Goal: Transaction & Acquisition: Purchase product/service

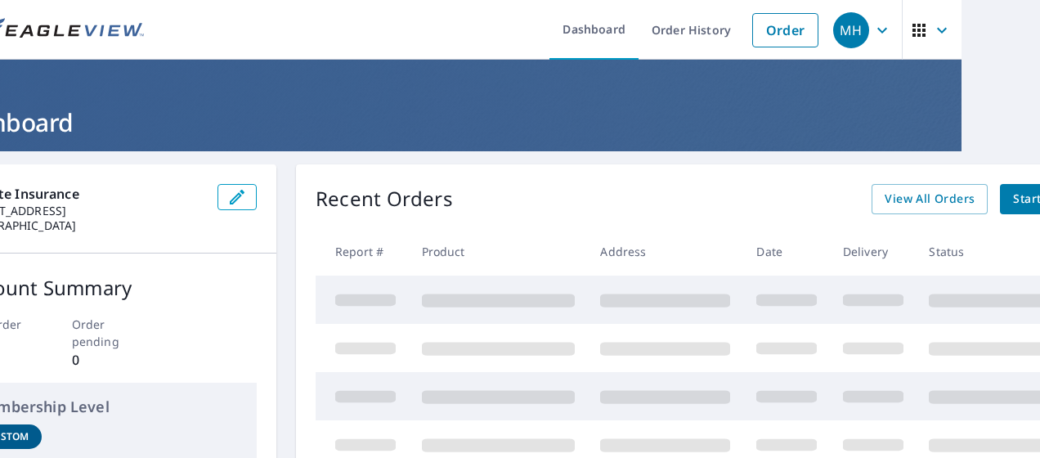
scroll to position [0, 44]
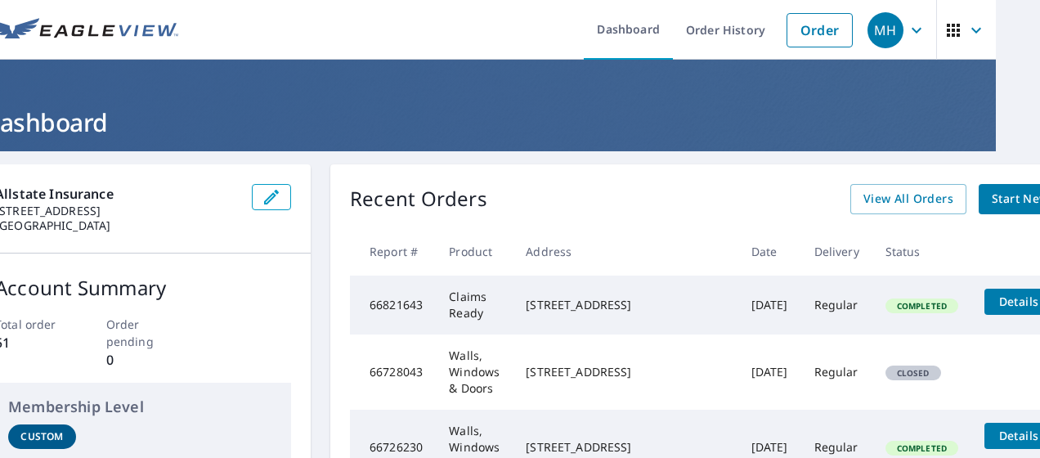
click at [992, 199] on span "Start New Order" at bounding box center [1039, 199] width 95 height 20
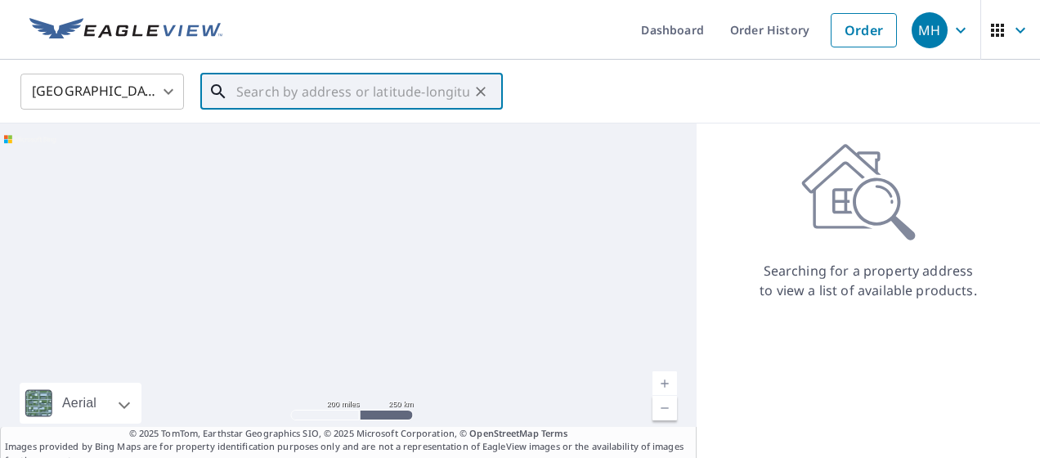
click at [249, 95] on input "text" at bounding box center [352, 92] width 233 height 46
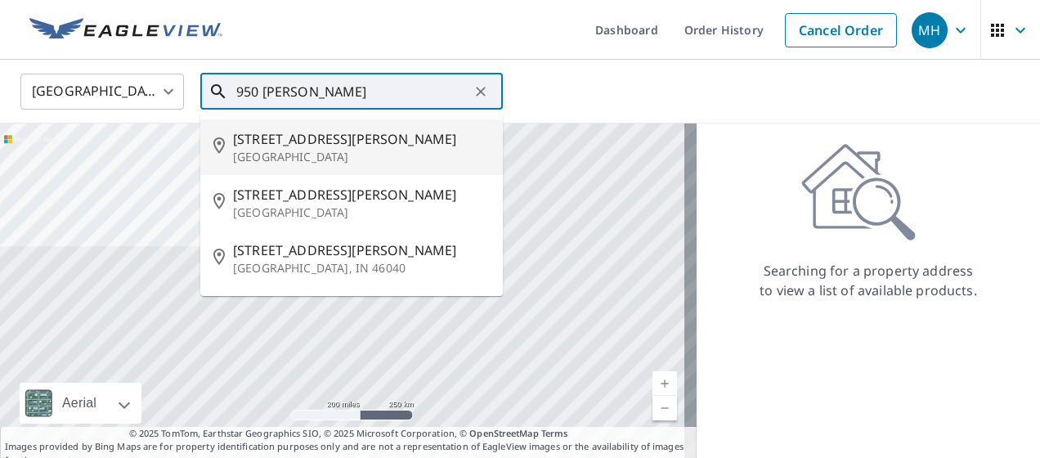
click at [308, 146] on span "[STREET_ADDRESS][PERSON_NAME]" at bounding box center [361, 139] width 257 height 20
type input "[STREET_ADDRESS][PERSON_NAME]"
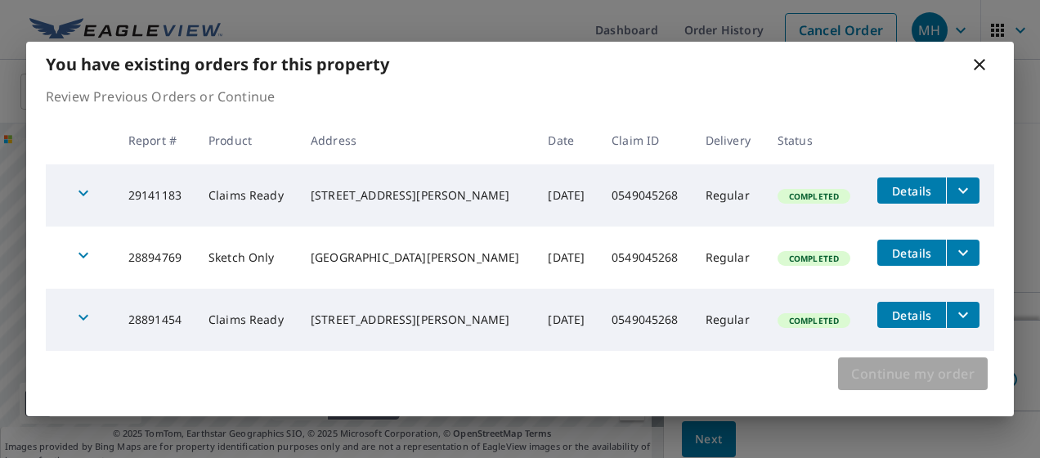
click at [862, 379] on span "Continue my order" at bounding box center [912, 373] width 123 height 23
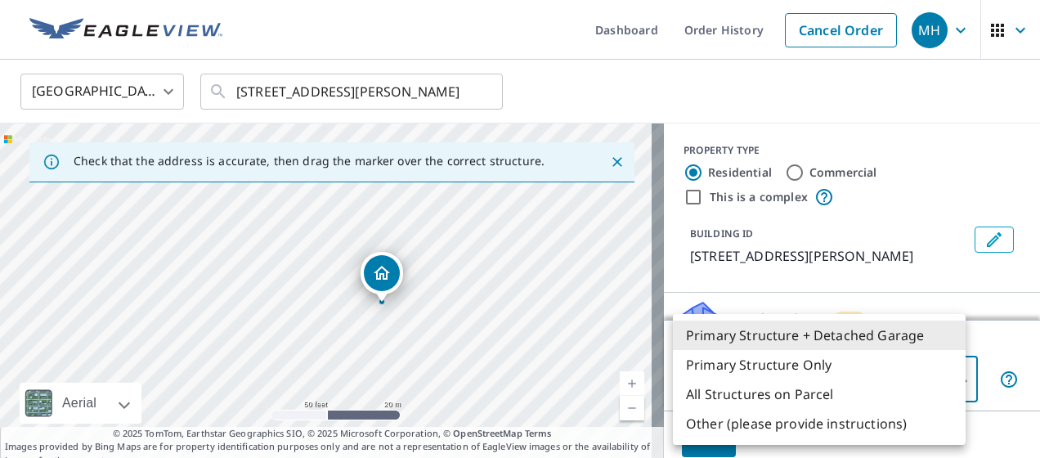
click at [741, 383] on body "MH MH Dashboard Order History Cancel Order MH United States [GEOGRAPHIC_DATA] ​…" at bounding box center [520, 229] width 1040 height 458
click at [738, 372] on li "Primary Structure Only" at bounding box center [819, 364] width 293 height 29
type input "2"
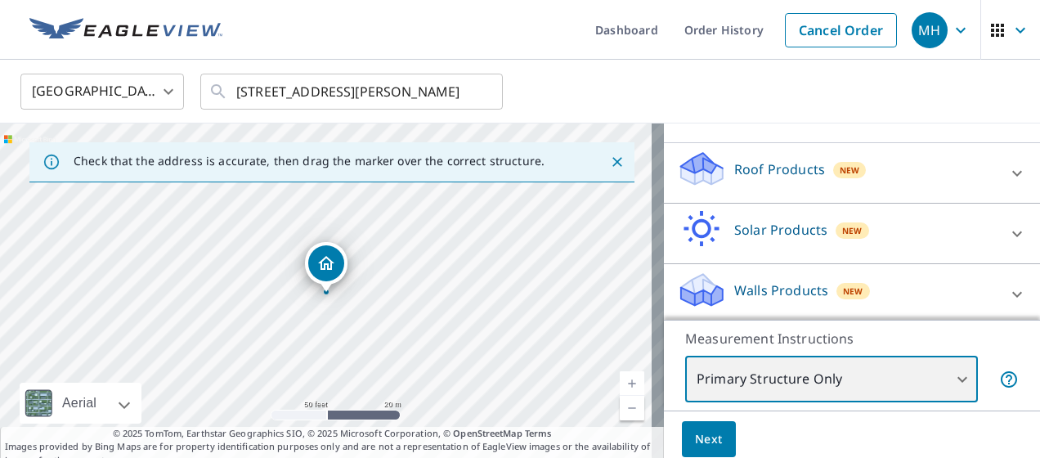
scroll to position [153, 0]
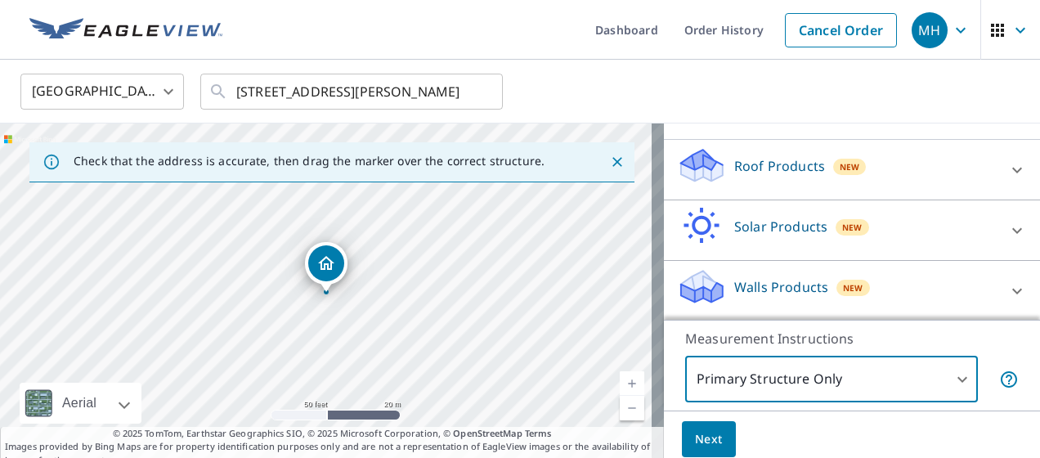
click at [1012, 289] on icon at bounding box center [1017, 291] width 10 height 6
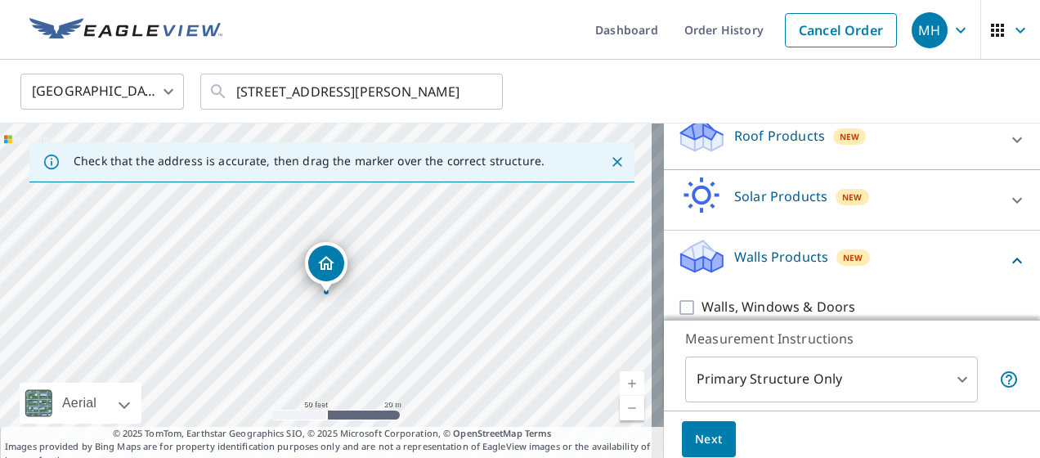
scroll to position [200, 0]
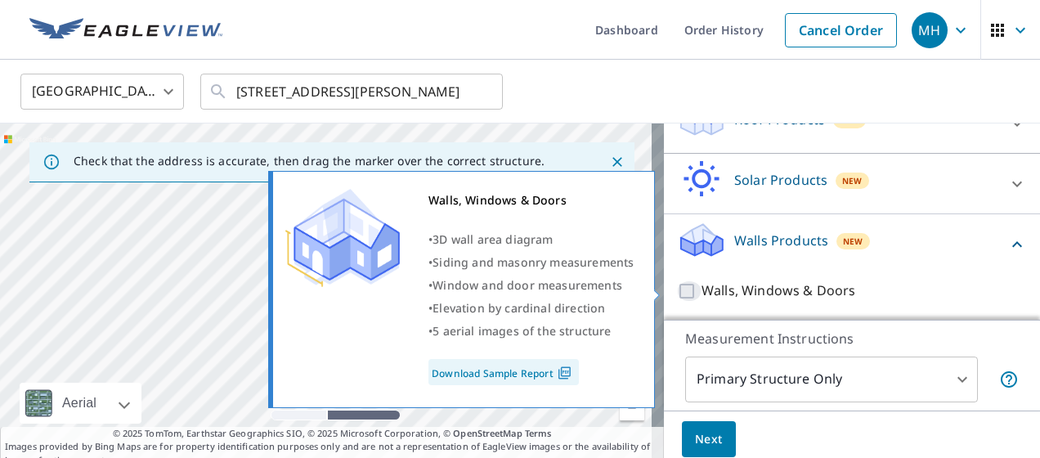
click at [677, 287] on input "Walls, Windows & Doors" at bounding box center [689, 291] width 25 height 20
checkbox input "true"
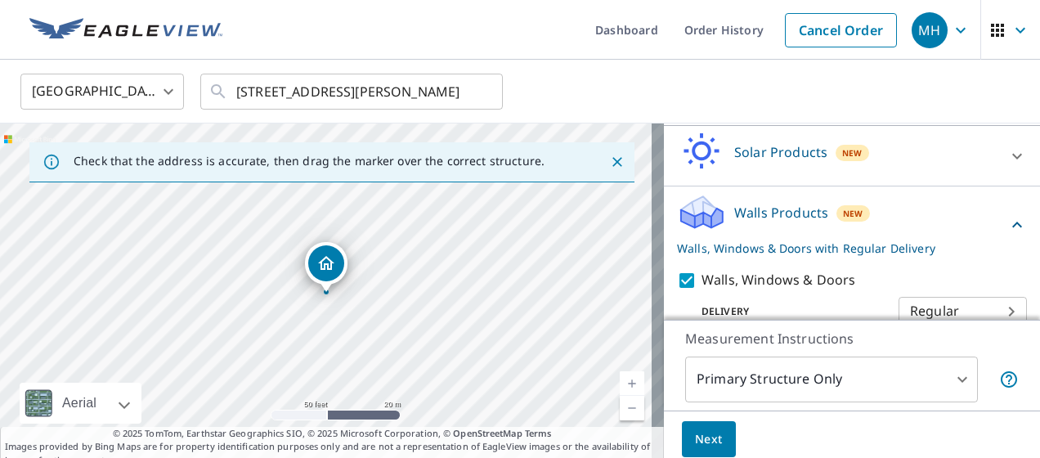
scroll to position [253, 0]
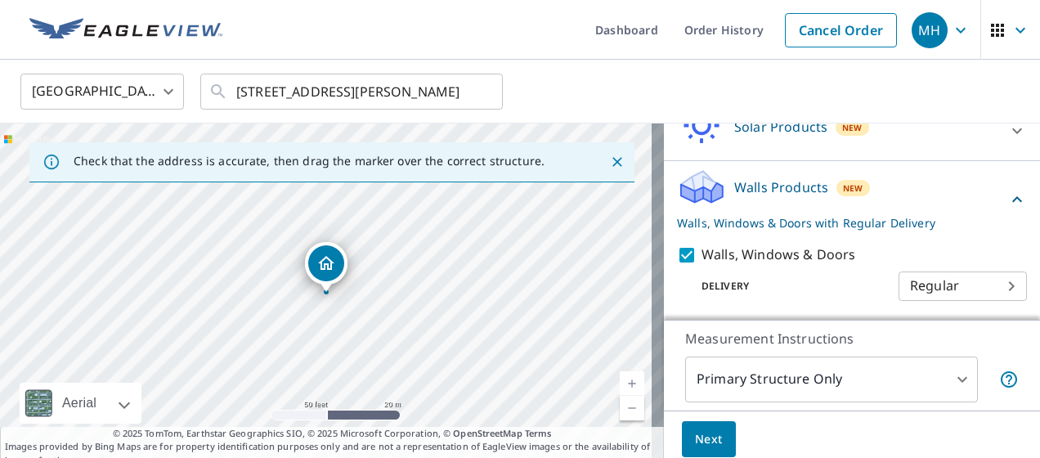
click at [698, 431] on span "Next" at bounding box center [709, 439] width 28 height 20
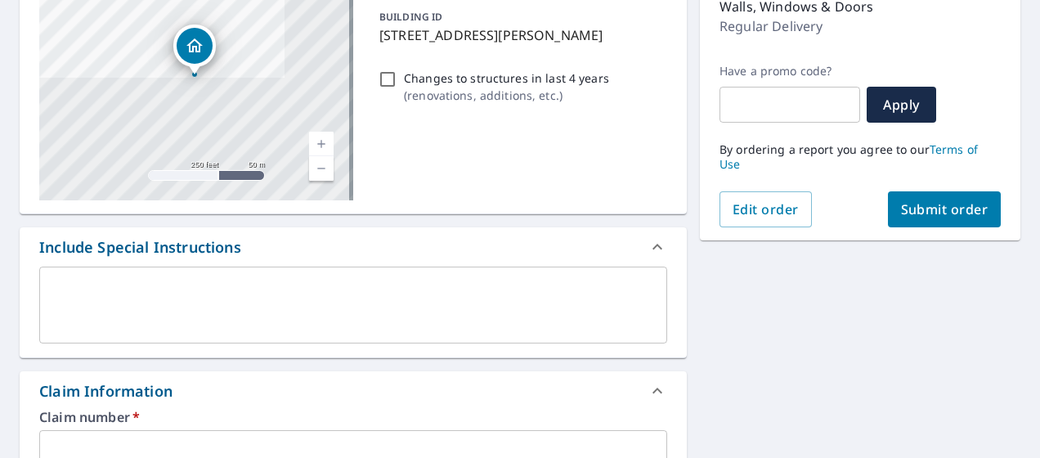
scroll to position [409, 0]
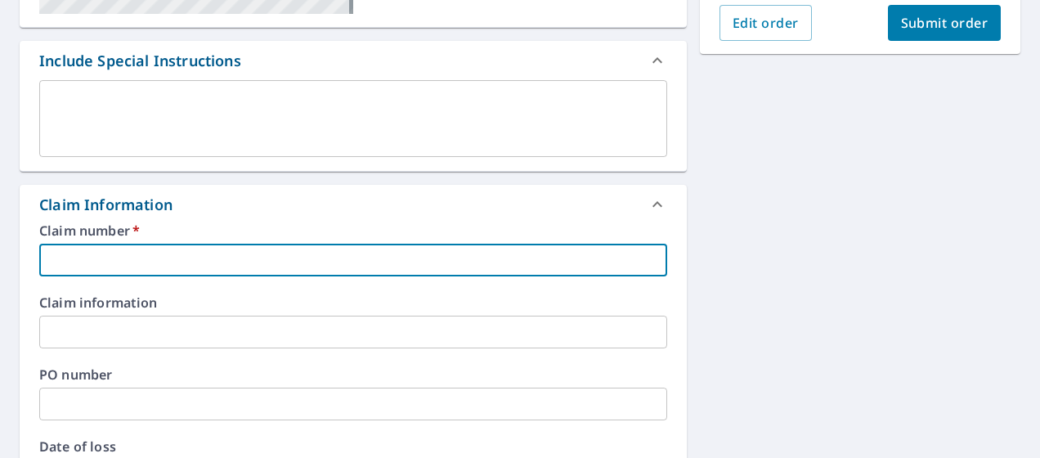
click at [168, 245] on input "text" at bounding box center [353, 260] width 628 height 33
paste input "0804980217"
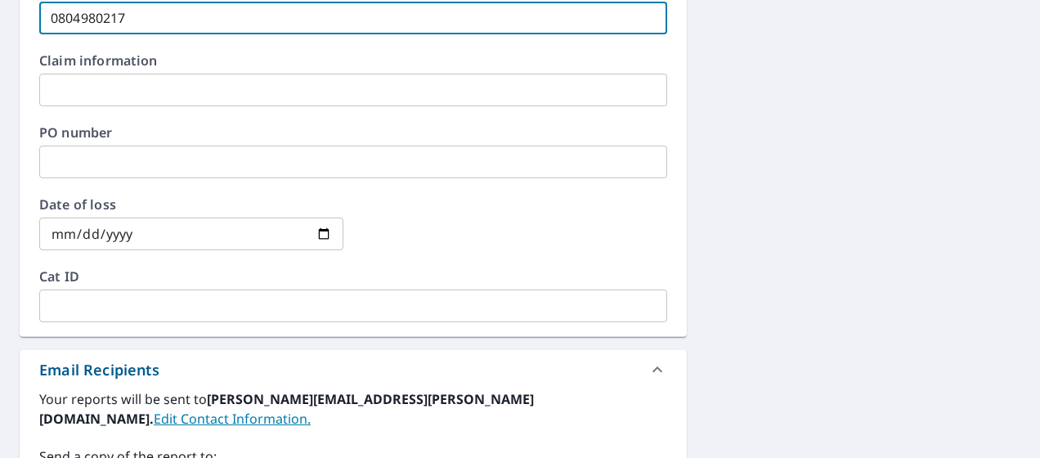
scroll to position [654, 0]
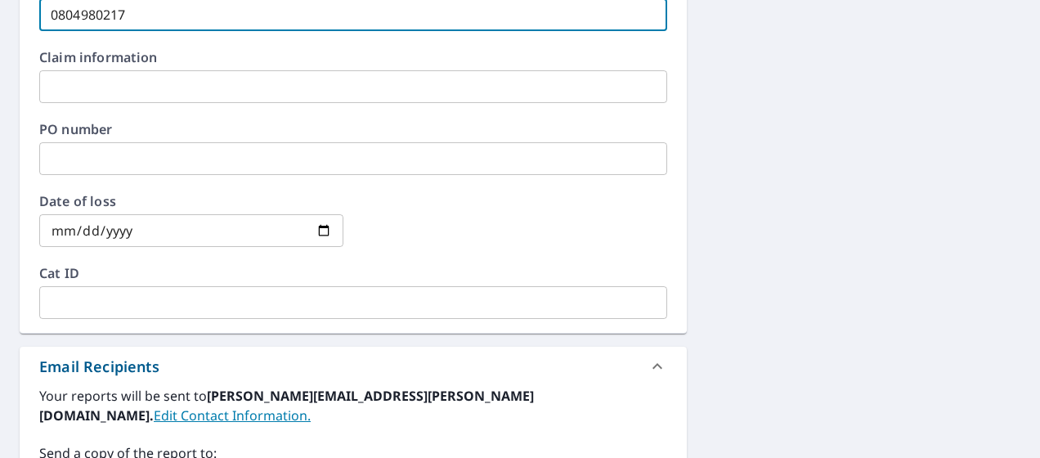
type input "0804980217"
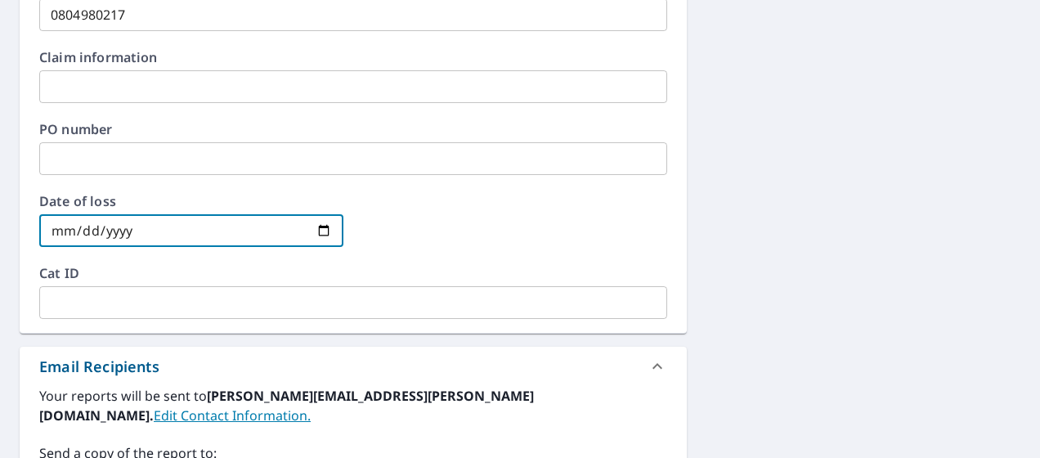
click at [315, 236] on input "date" at bounding box center [191, 230] width 304 height 33
type input "[DATE]"
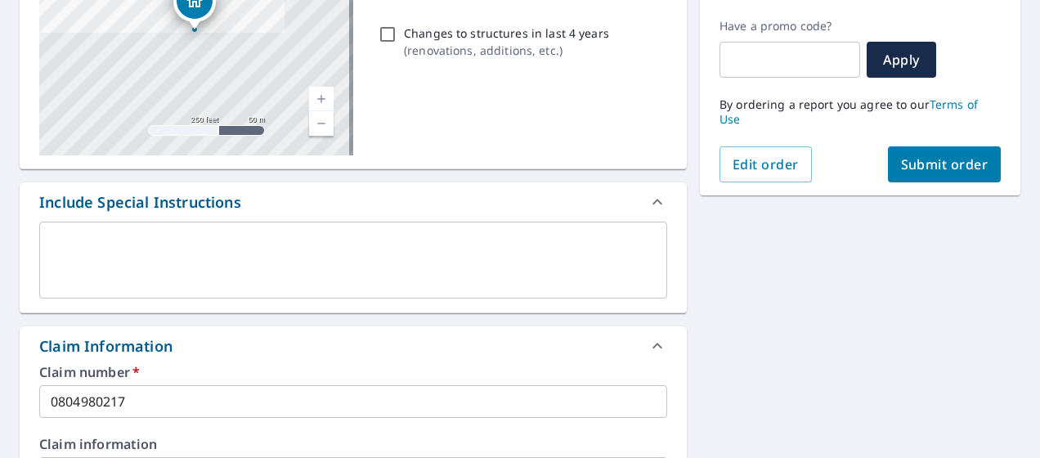
scroll to position [96, 0]
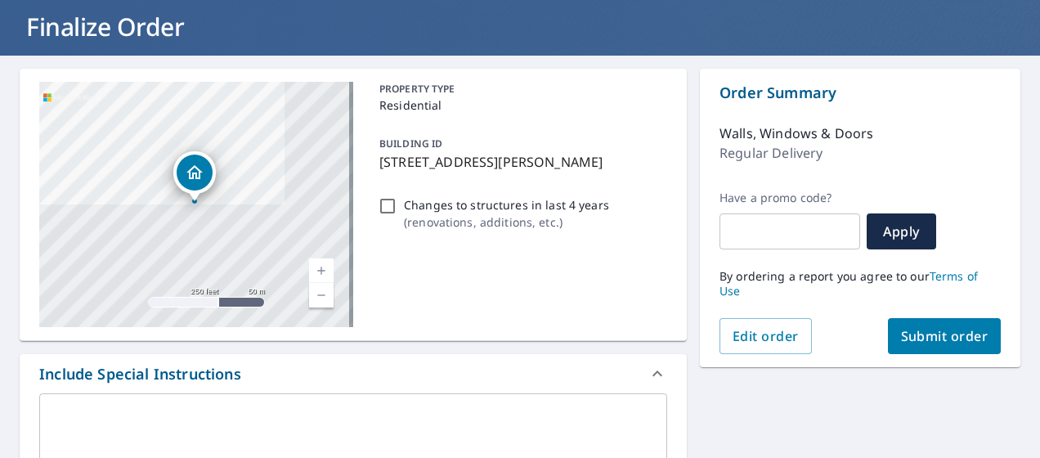
click at [918, 330] on span "Submit order" at bounding box center [944, 336] width 87 height 18
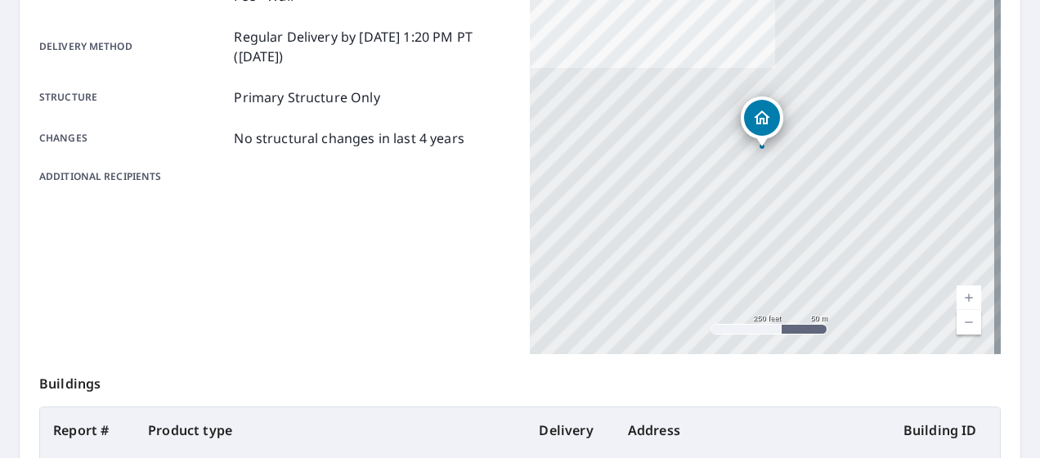
scroll to position [94, 0]
